Goal: Task Accomplishment & Management: Manage account settings

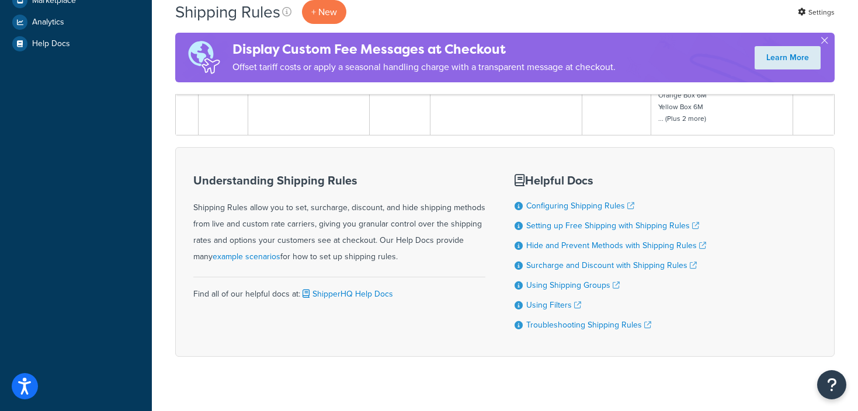
click at [437, 165] on div "Understanding Shipping Rules Shipping Rules allow you to set, surcharge, discou…" at bounding box center [339, 251] width 292 height 173
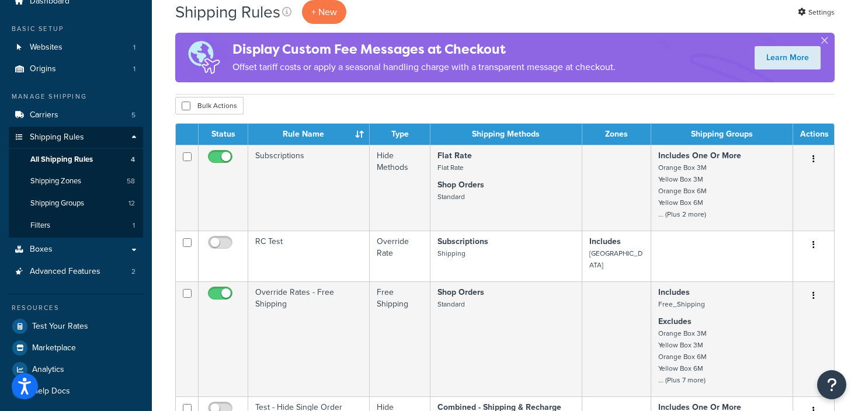
scroll to position [51, 0]
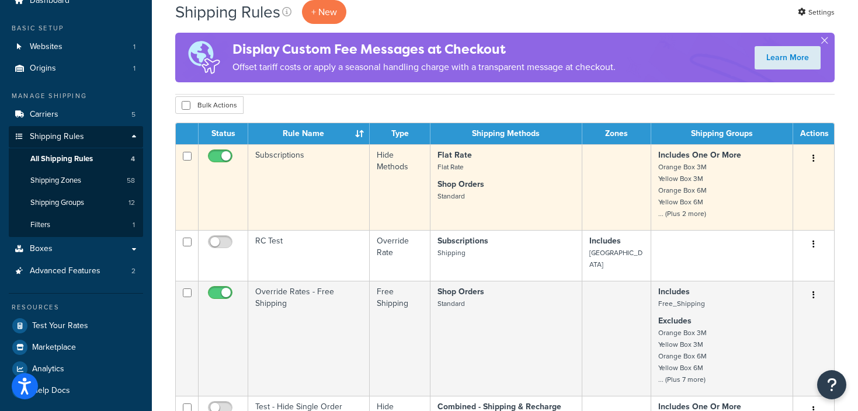
click at [811, 159] on button "button" at bounding box center [813, 158] width 16 height 19
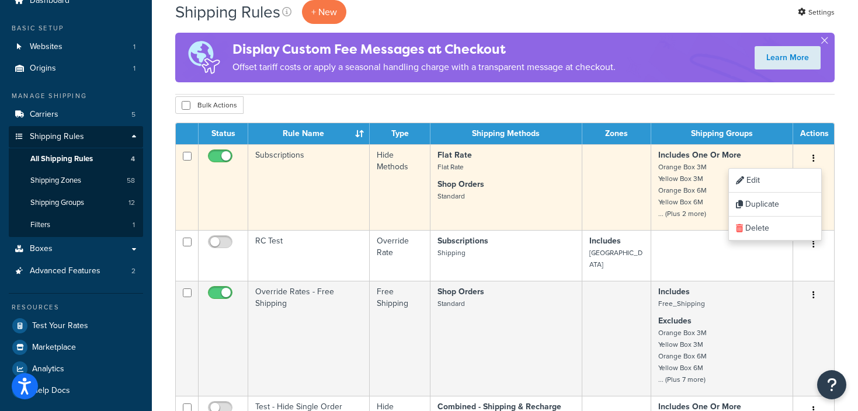
click at [549, 157] on p "Flat Rate Flat Rate" at bounding box center [505, 160] width 137 height 23
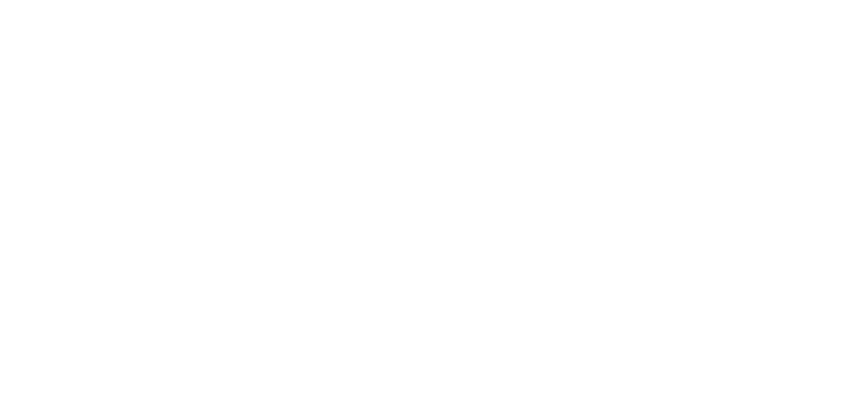
select select "HIDE"
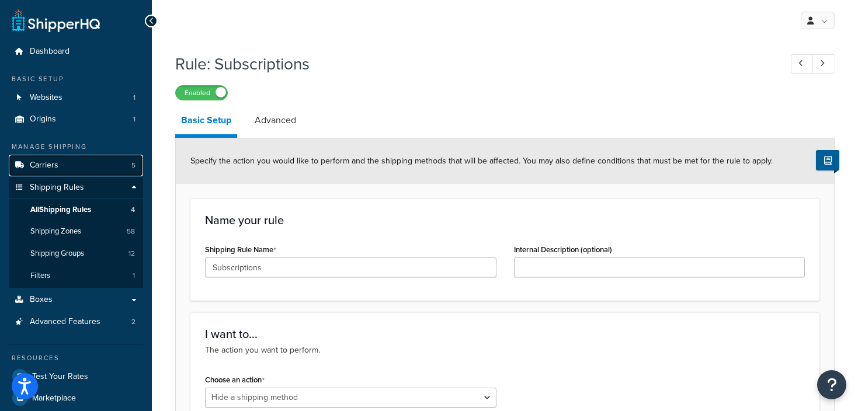
click at [52, 167] on span "Carriers" at bounding box center [44, 166] width 29 height 10
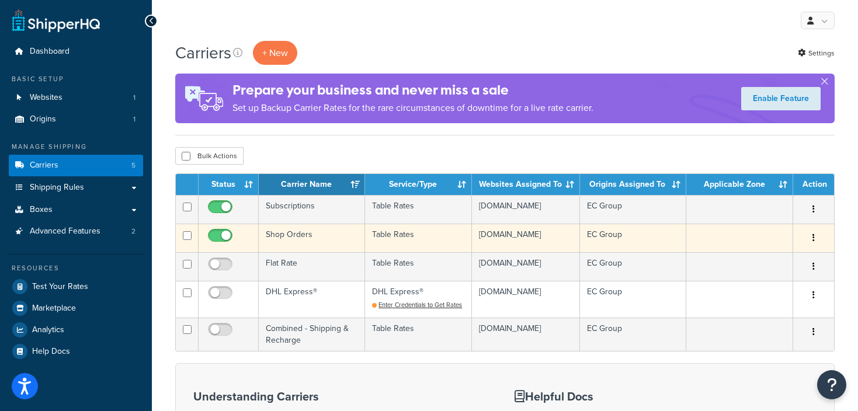
click at [680, 252] on td "EC Group" at bounding box center [633, 238] width 107 height 29
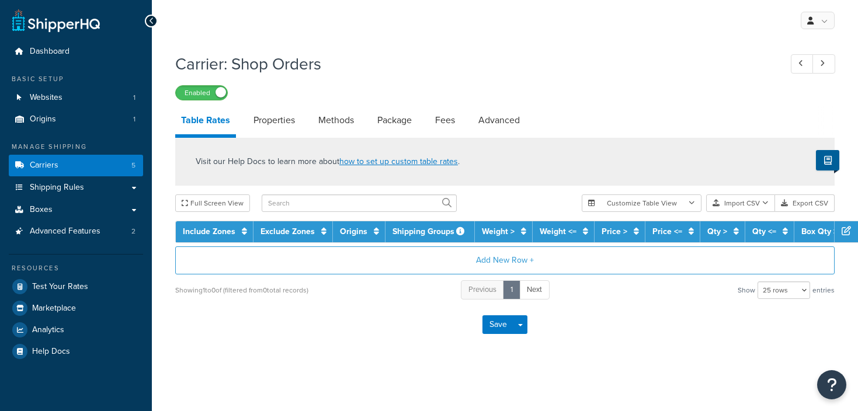
select select "25"
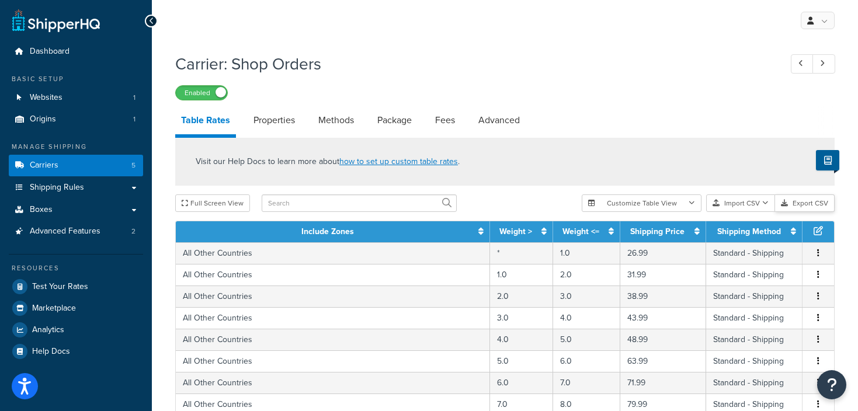
click at [812, 203] on button "Export CSV" at bounding box center [805, 203] width 60 height 18
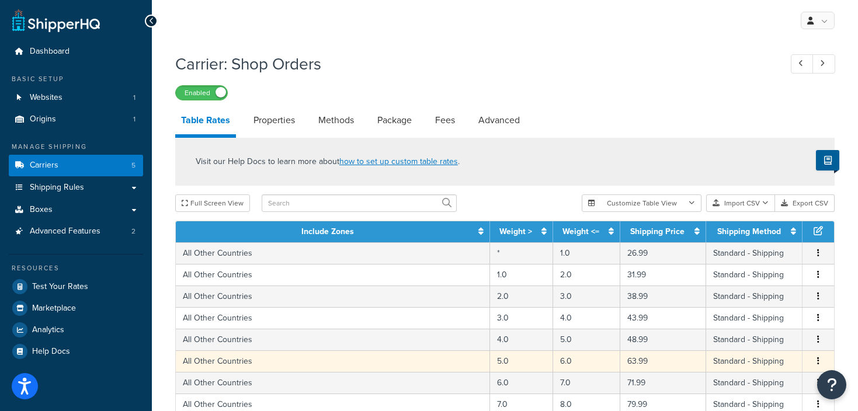
click at [336, 352] on td "All Other Countries" at bounding box center [333, 361] width 314 height 22
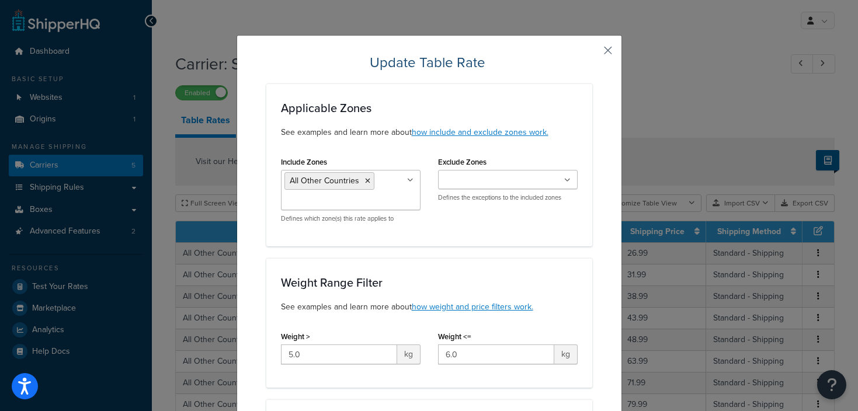
click at [592, 54] on button "button" at bounding box center [590, 54] width 3 height 3
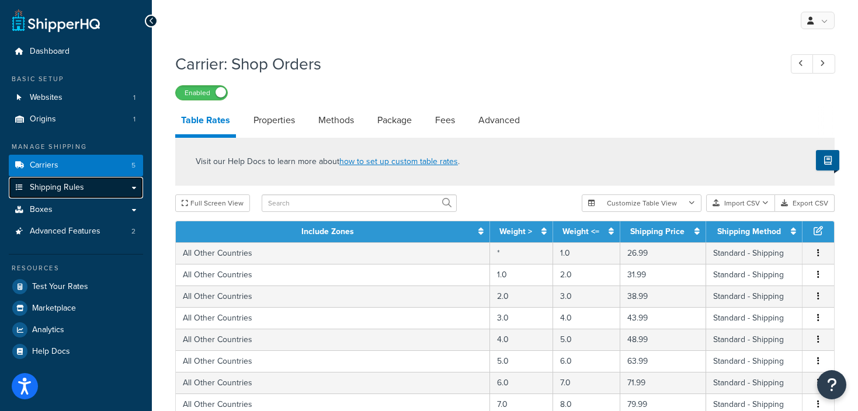
click at [127, 183] on link "Shipping Rules" at bounding box center [76, 188] width 134 height 22
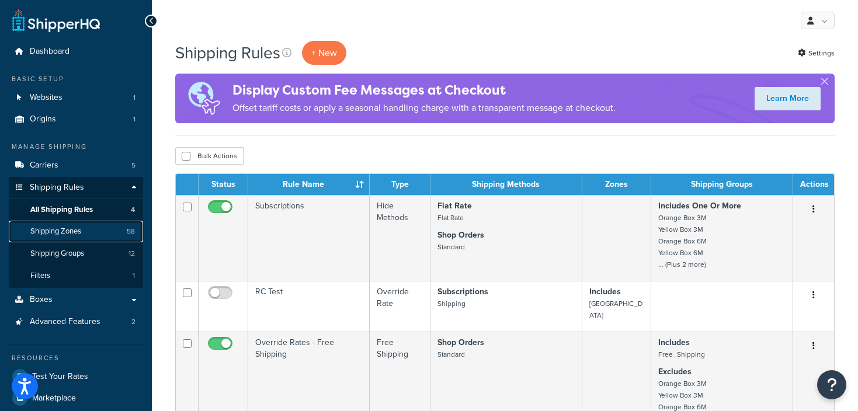
click at [74, 235] on span "Shipping Zones" at bounding box center [55, 232] width 51 height 10
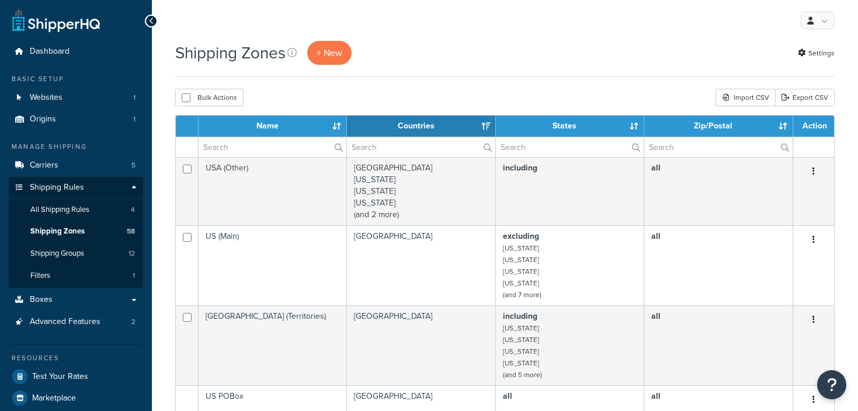
select select "15"
click at [229, 149] on input "text" at bounding box center [273, 147] width 148 height 20
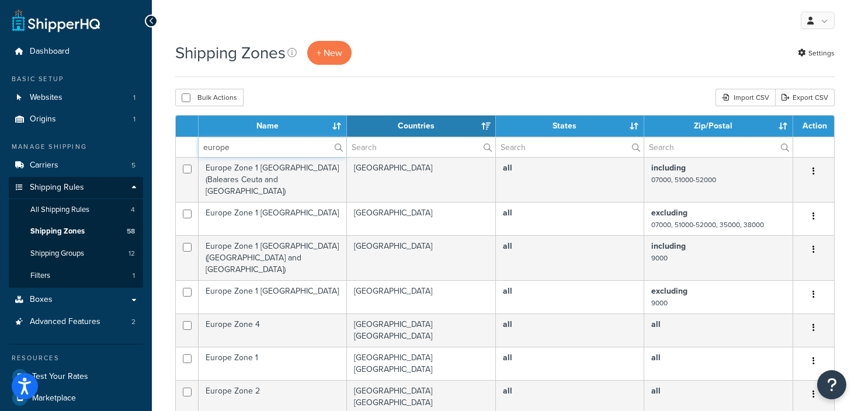
type input "europe"
